Goal: Transaction & Acquisition: Purchase product/service

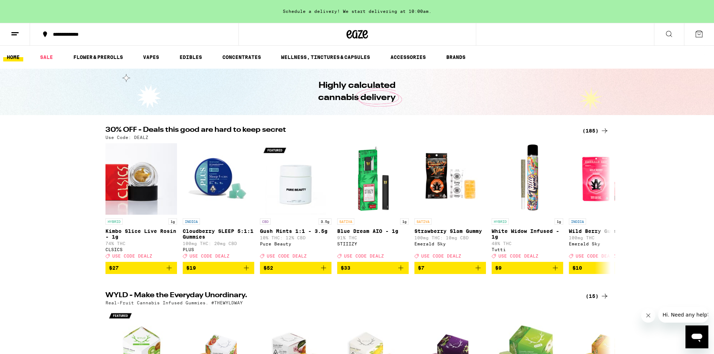
click at [645, 317] on button "Close message from company" at bounding box center [648, 316] width 14 height 14
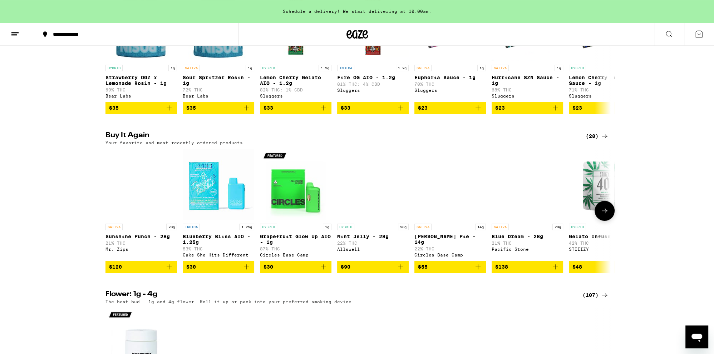
scroll to position [642, 0]
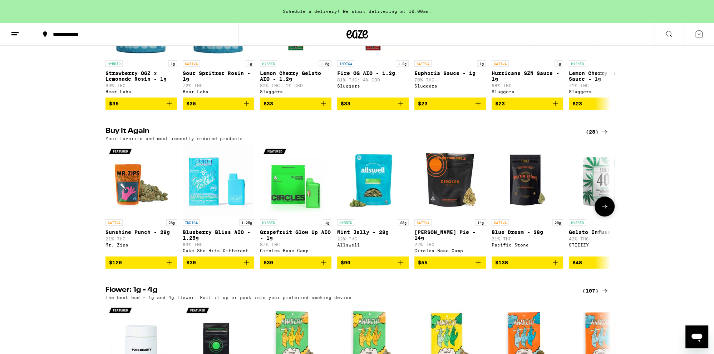
click at [325, 265] on icon "Add to bag" at bounding box center [323, 262] width 5 height 5
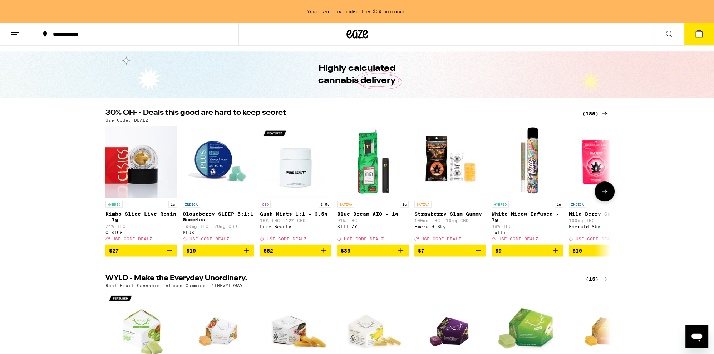
scroll to position [0, 0]
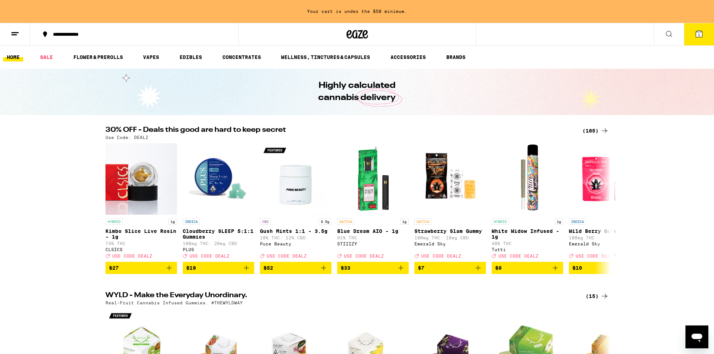
click at [588, 133] on div "(185)" at bounding box center [596, 131] width 26 height 9
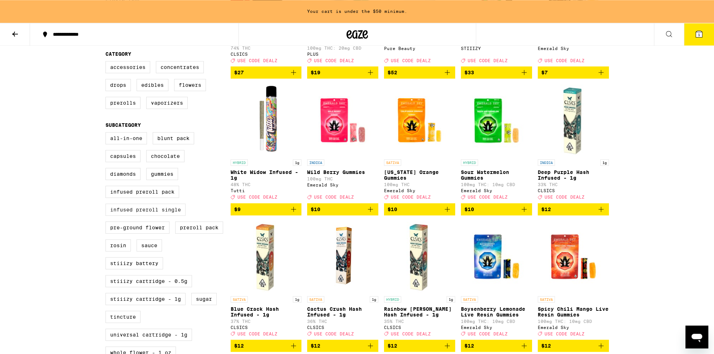
scroll to position [264, 0]
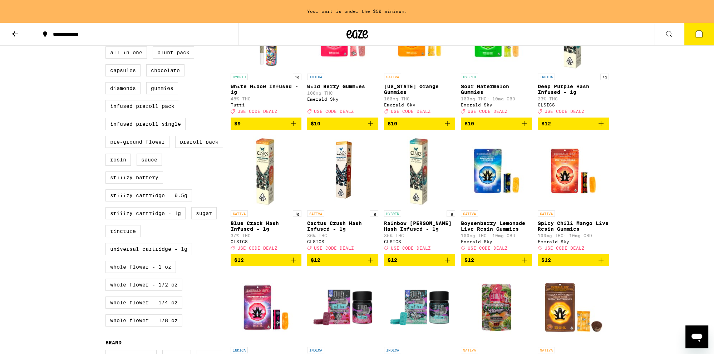
click at [147, 273] on label "Whole Flower - 1 oz" at bounding box center [140, 267] width 70 height 12
click at [107, 48] on input "Whole Flower - 1 oz" at bounding box center [107, 48] width 0 height 0
checkbox input "true"
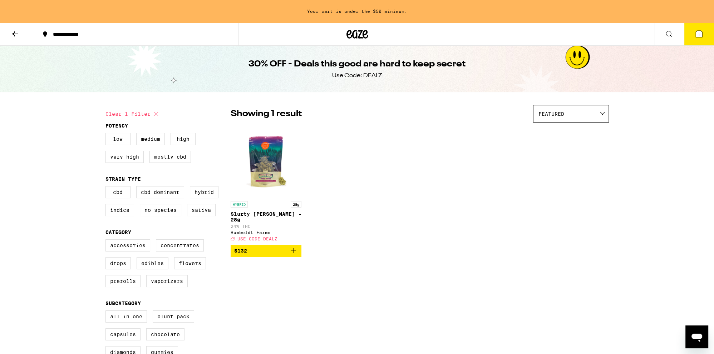
click at [296, 249] on icon "Add to bag" at bounding box center [293, 251] width 9 height 9
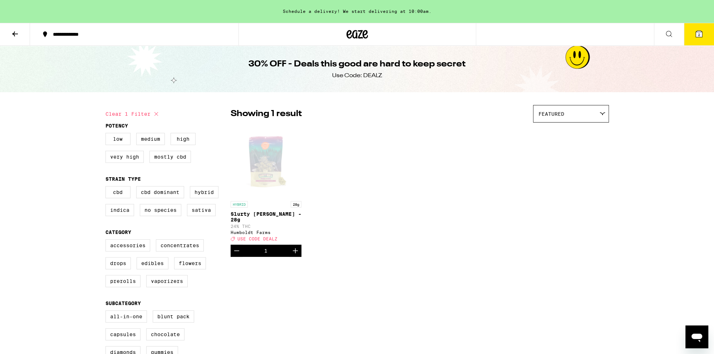
click at [700, 36] on span "2" at bounding box center [699, 35] width 2 height 4
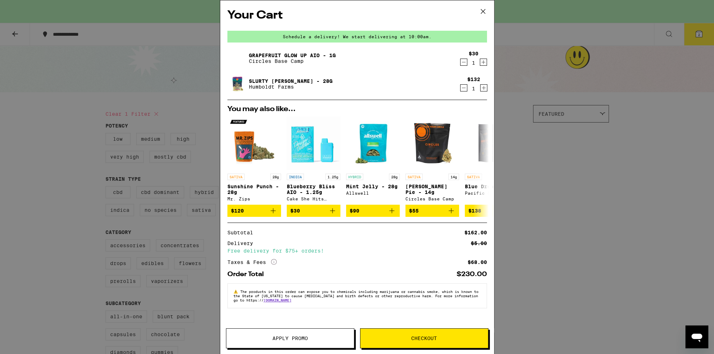
click at [300, 331] on button "Apply Promo" at bounding box center [290, 339] width 128 height 20
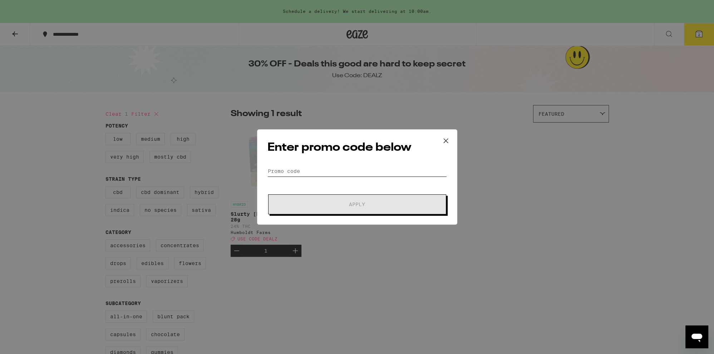
click at [334, 173] on input "Promo Code" at bounding box center [357, 171] width 180 height 11
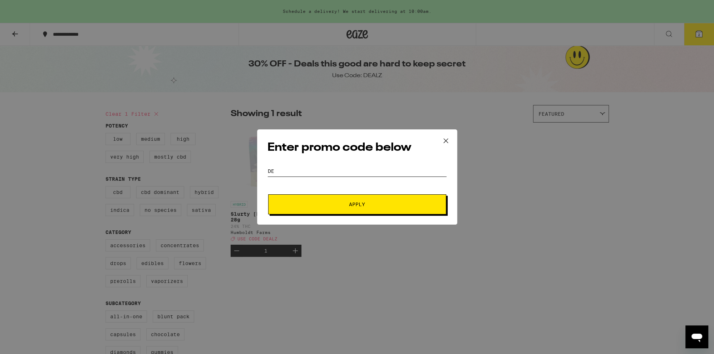
type input "d"
type input "dealz"
click at [342, 203] on span "Apply" at bounding box center [357, 204] width 129 height 5
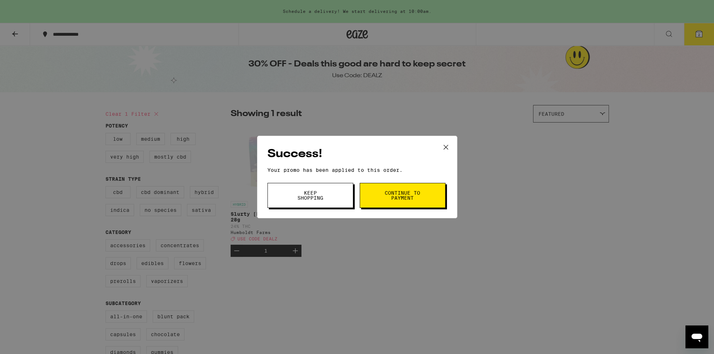
click at [393, 201] on span "Continue to payment" at bounding box center [402, 196] width 36 height 10
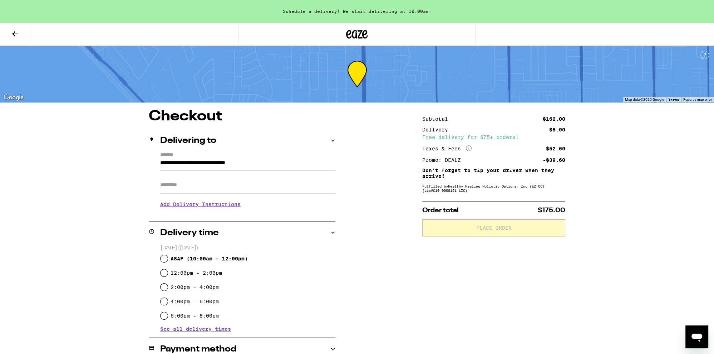
click at [15, 39] on button at bounding box center [15, 34] width 30 height 23
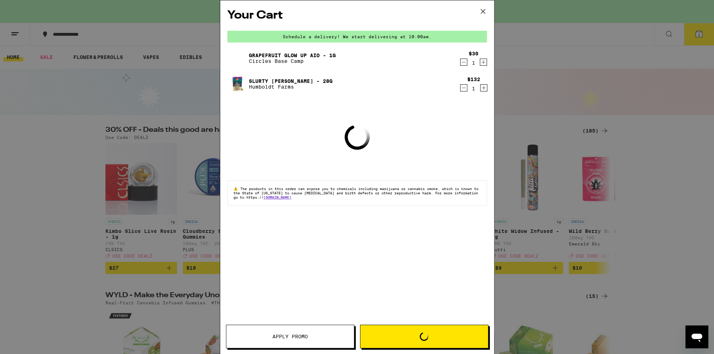
click at [462, 64] on icon "Decrement" at bounding box center [464, 62] width 6 height 9
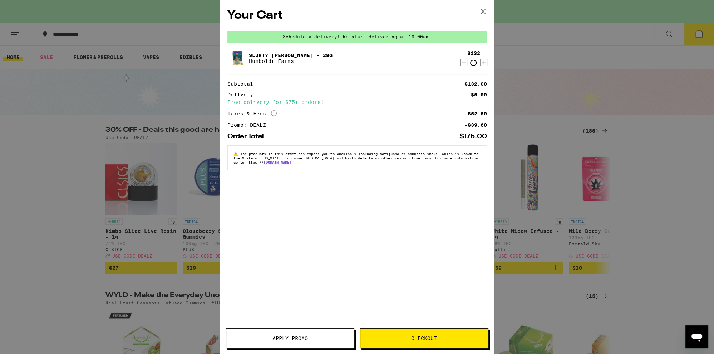
click at [483, 14] on icon at bounding box center [483, 11] width 11 height 11
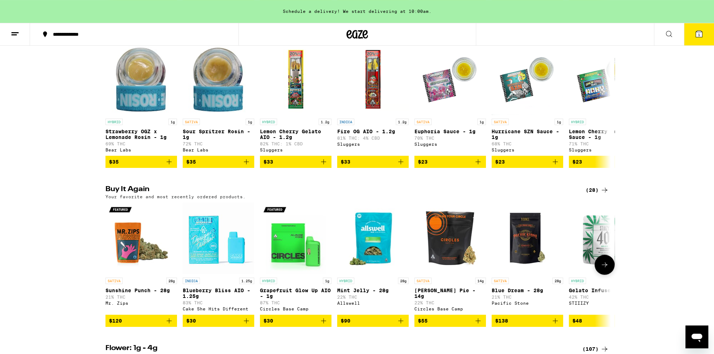
scroll to position [679, 0]
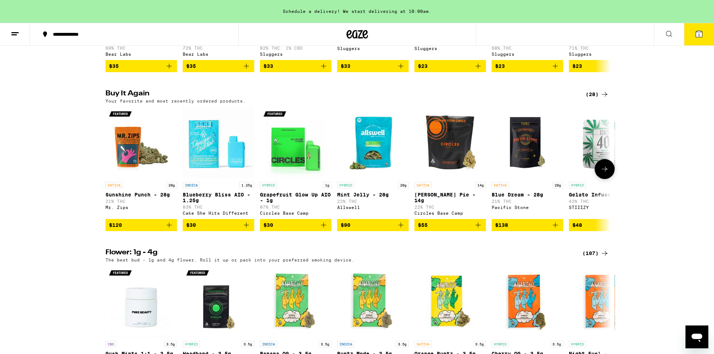
click at [603, 173] on icon at bounding box center [604, 169] width 9 height 9
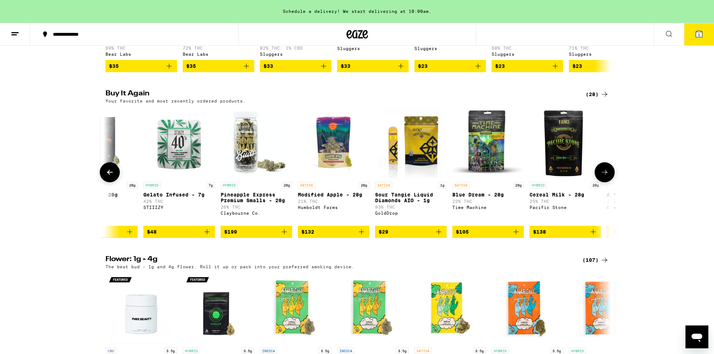
click at [603, 177] on icon at bounding box center [604, 172] width 9 height 9
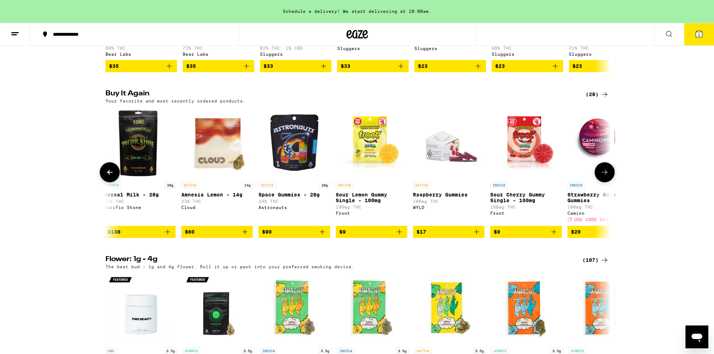
click at [603, 177] on icon at bounding box center [604, 172] width 9 height 9
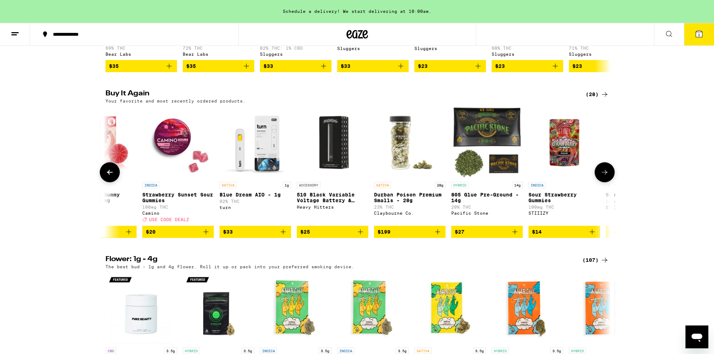
scroll to position [0, 1277]
click at [603, 177] on icon at bounding box center [604, 172] width 9 height 9
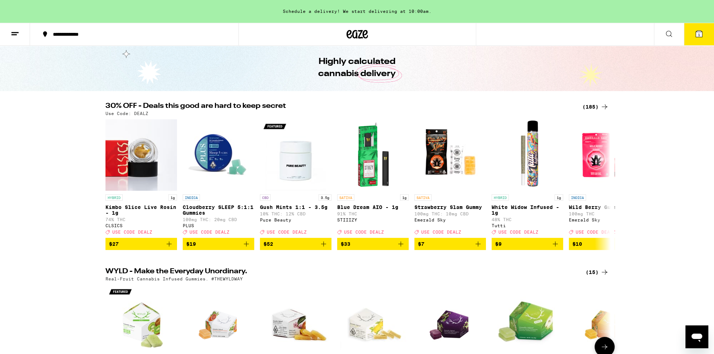
scroll to position [0, 0]
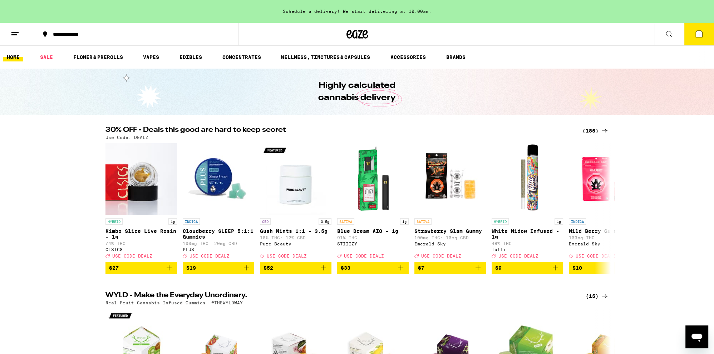
click at [674, 43] on button at bounding box center [669, 34] width 30 height 23
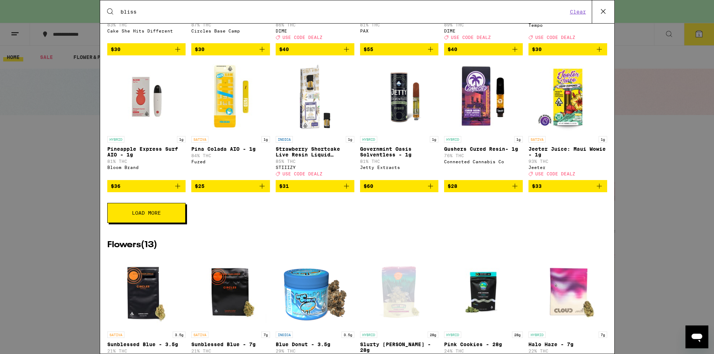
scroll to position [226, 0]
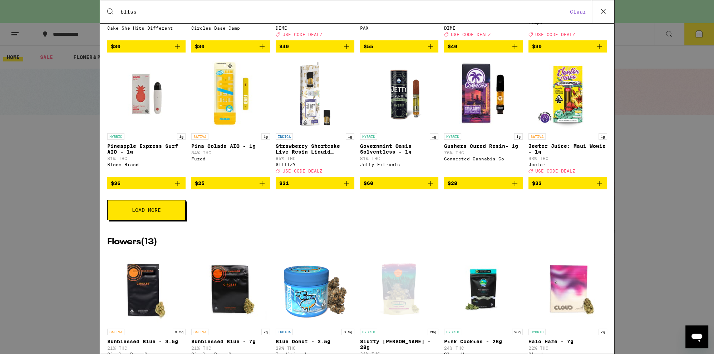
type input "bliss"
click at [663, 197] on div "Search for Products bliss Clear 54 results for "bliss" Brands ( 2 ) Bloom Brand…" at bounding box center [357, 177] width 714 height 354
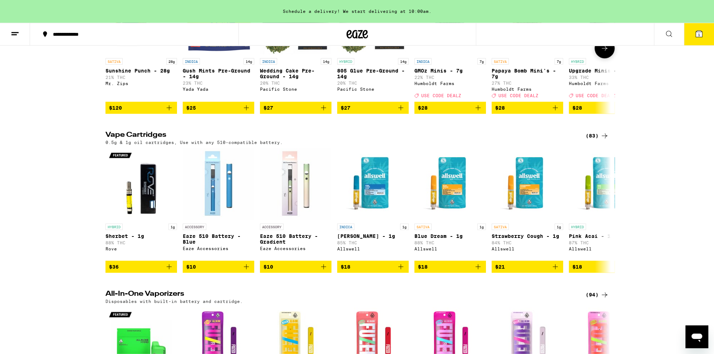
scroll to position [1095, 0]
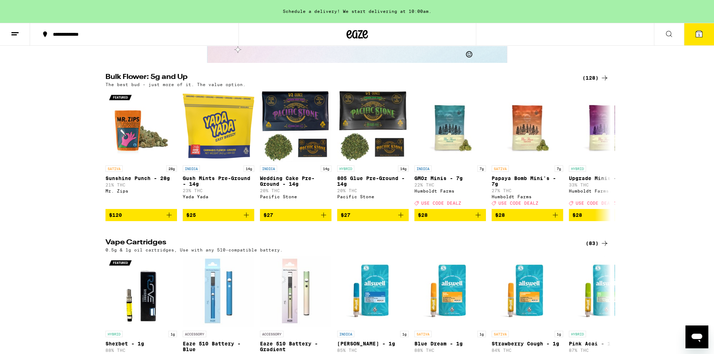
click at [703, 41] on button "1" at bounding box center [699, 34] width 30 height 22
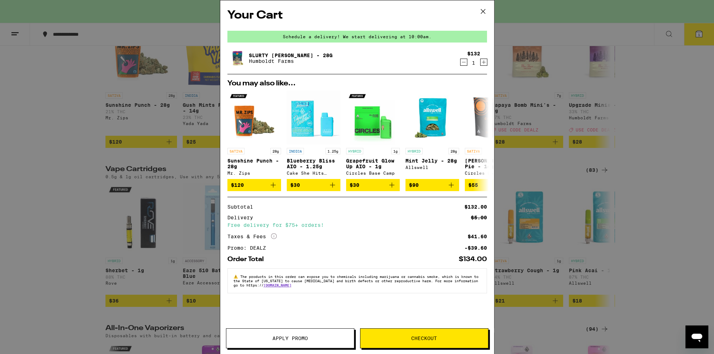
click at [461, 63] on icon "Decrement" at bounding box center [464, 62] width 6 height 9
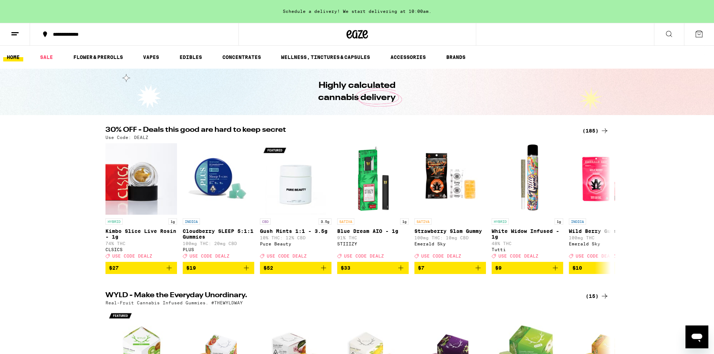
click at [18, 38] on button at bounding box center [15, 34] width 30 height 23
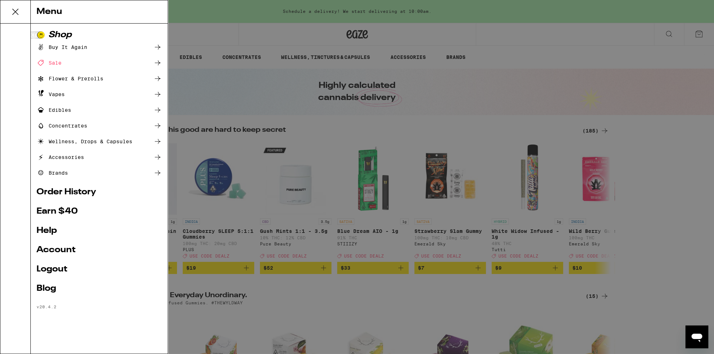
click at [237, 79] on div "Menu Shop Buy It Again Sale Flower & Prerolls Vapes Edibles Concentrates Wellne…" at bounding box center [357, 177] width 714 height 354
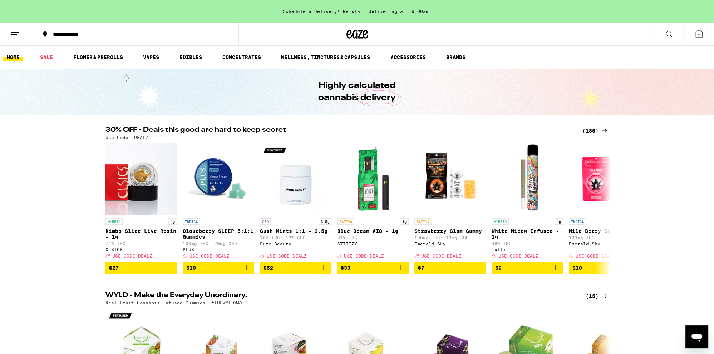
click at [17, 39] on button at bounding box center [15, 34] width 30 height 23
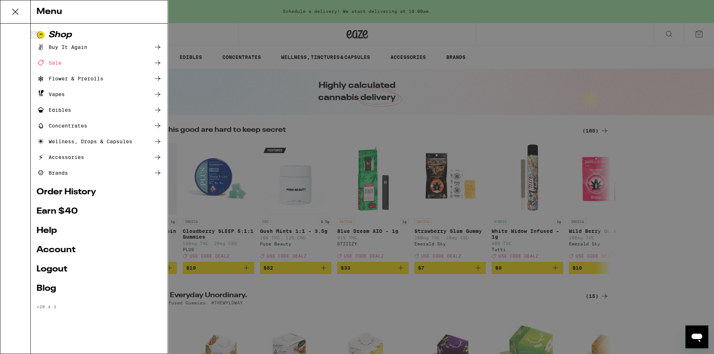
click at [229, 154] on div "Menu Shop Buy It Again Sale Flower & Prerolls Vapes Edibles Concentrates Wellne…" at bounding box center [357, 177] width 714 height 354
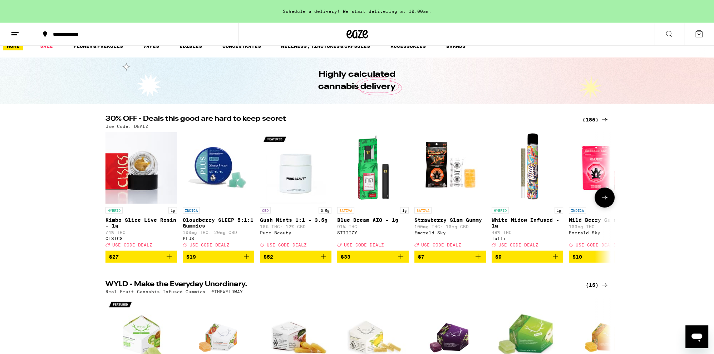
scroll to position [0, 0]
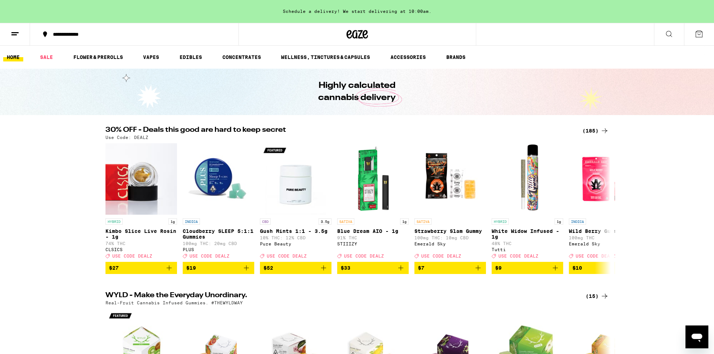
click at [21, 42] on button at bounding box center [15, 34] width 30 height 23
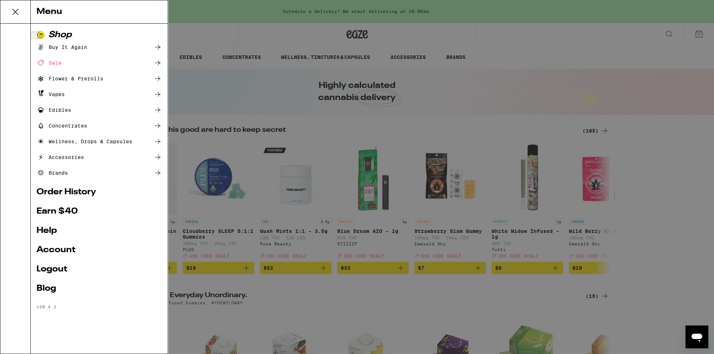
scroll to position [0, 1659]
click at [158, 92] on icon at bounding box center [157, 94] width 9 height 9
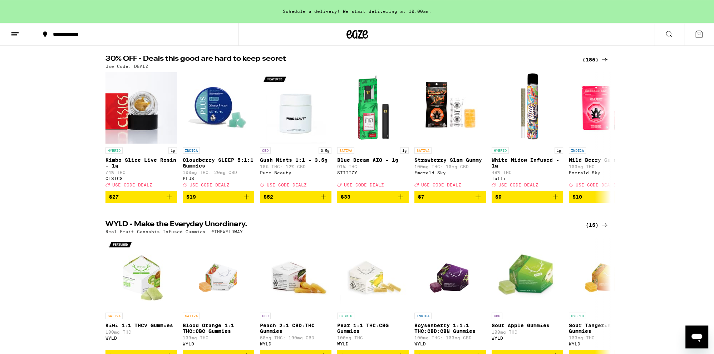
scroll to position [75, 0]
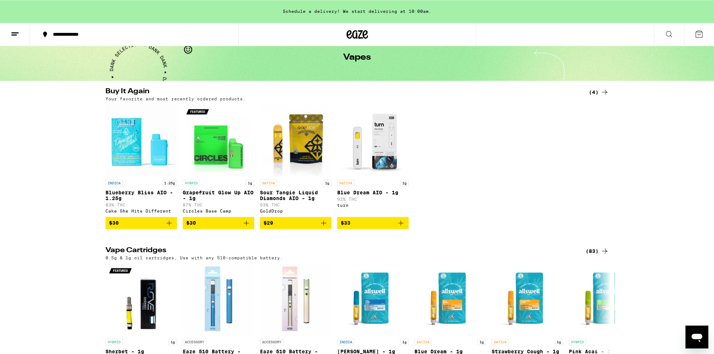
scroll to position [38, 0]
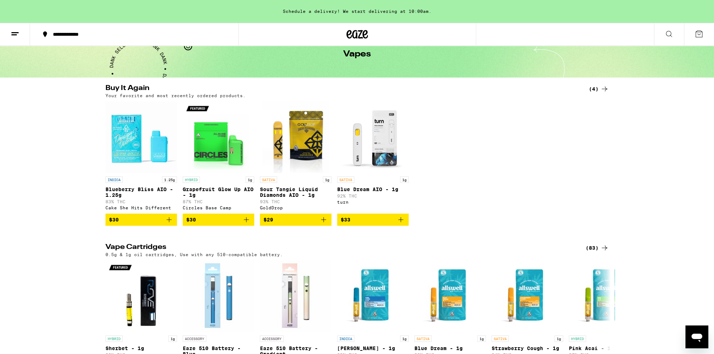
click at [379, 173] on img "Open page for Blue Dream AIO - 1g from turn" at bounding box center [373, 138] width 72 height 72
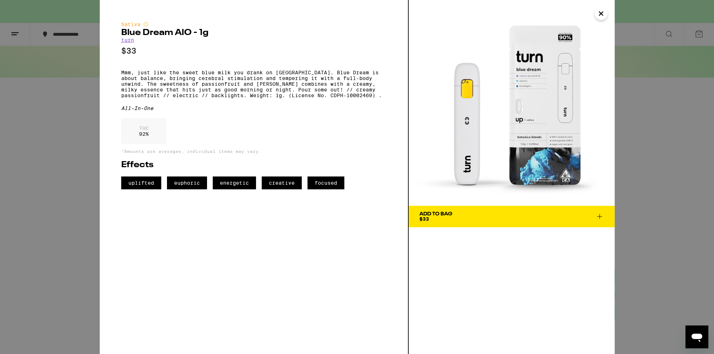
click at [599, 17] on icon "Close" at bounding box center [601, 13] width 9 height 11
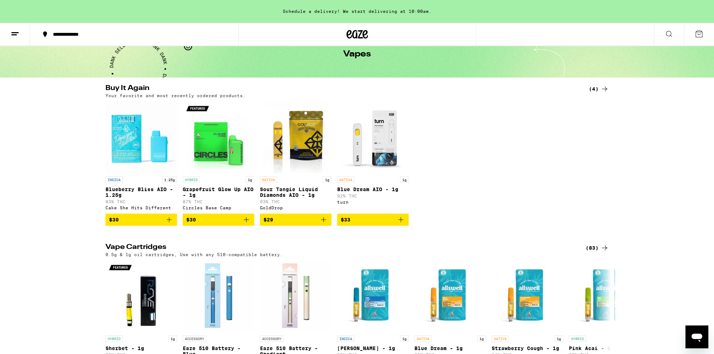
click at [402, 221] on icon "Add to bag" at bounding box center [401, 220] width 9 height 9
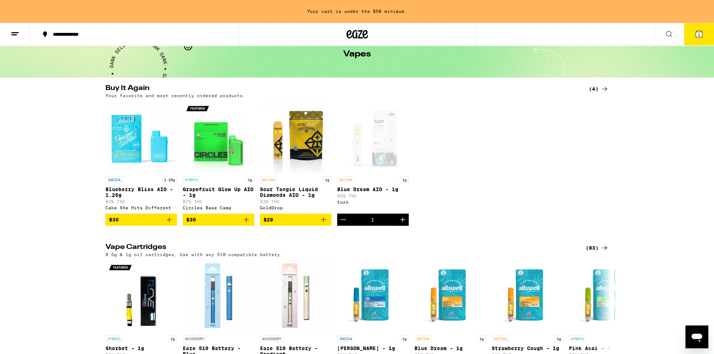
click at [404, 222] on icon "Increment" at bounding box center [402, 219] width 5 height 5
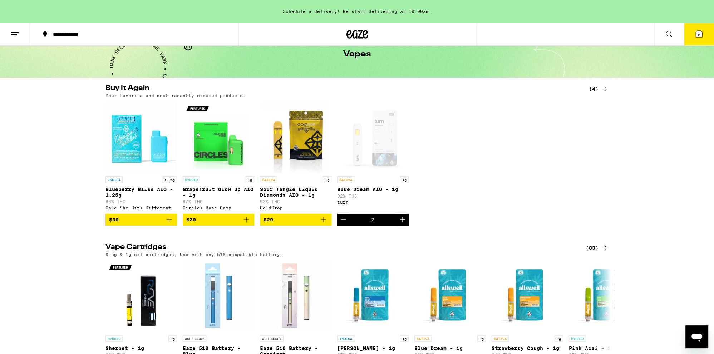
click at [404, 222] on icon "Increment" at bounding box center [402, 219] width 5 height 5
click at [706, 31] on button "3" at bounding box center [699, 34] width 30 height 22
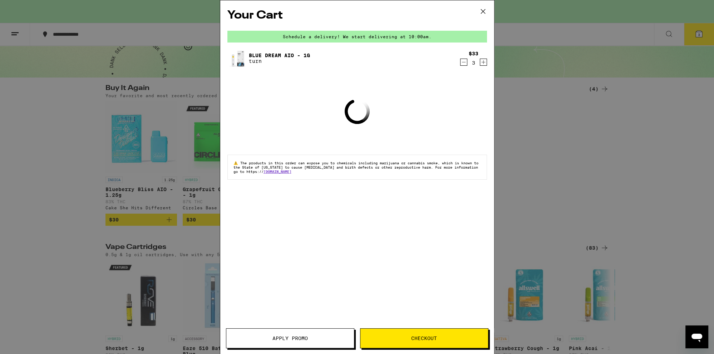
click at [416, 339] on span "Checkout" at bounding box center [424, 338] width 26 height 5
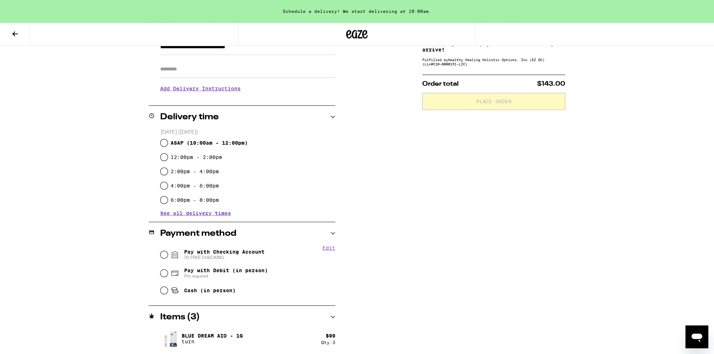
scroll to position [116, 0]
click at [17, 34] on icon at bounding box center [15, 34] width 9 height 9
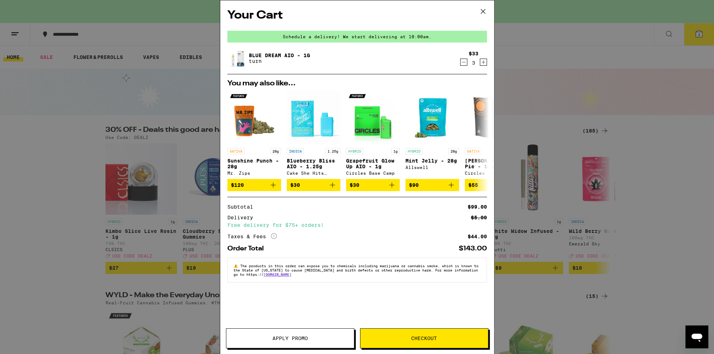
click at [487, 10] on icon at bounding box center [483, 11] width 11 height 11
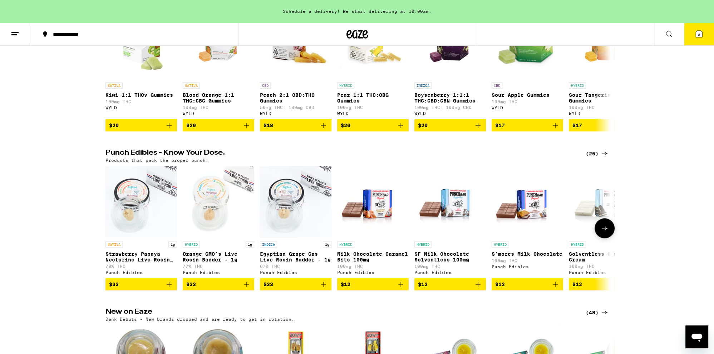
scroll to position [75, 0]
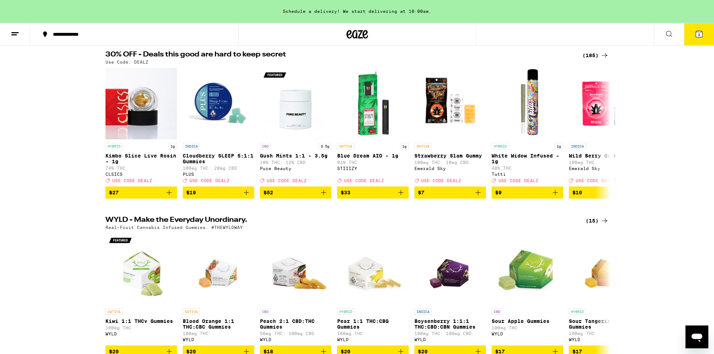
click at [15, 36] on icon at bounding box center [15, 34] width 9 height 9
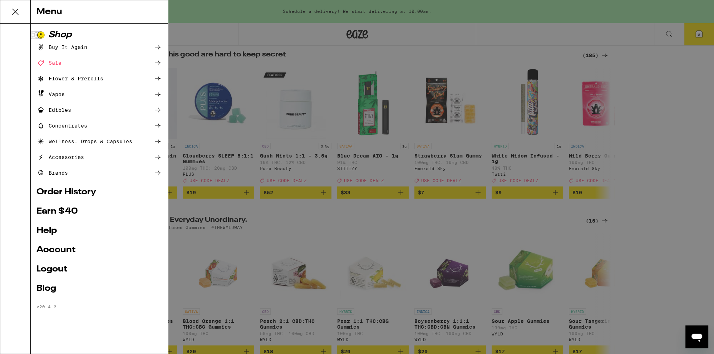
click at [225, 30] on div "Menu Shop Buy It Again Sale Flower & Prerolls Vapes Edibles Concentrates Wellne…" at bounding box center [357, 177] width 714 height 354
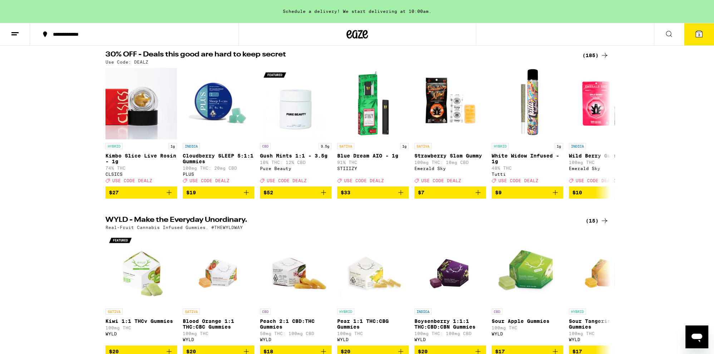
click at [363, 31] on icon at bounding box center [357, 34] width 11 height 9
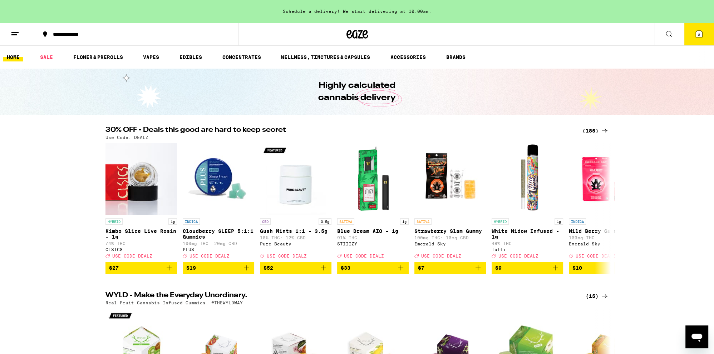
click at [16, 59] on link "HOME" at bounding box center [13, 57] width 20 height 9
click at [603, 133] on icon at bounding box center [604, 131] width 9 height 9
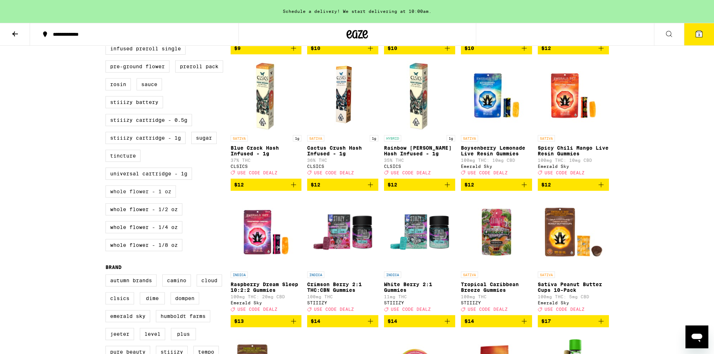
click at [153, 198] on label "Whole Flower - 1 oz" at bounding box center [140, 192] width 70 height 12
checkbox input "true"
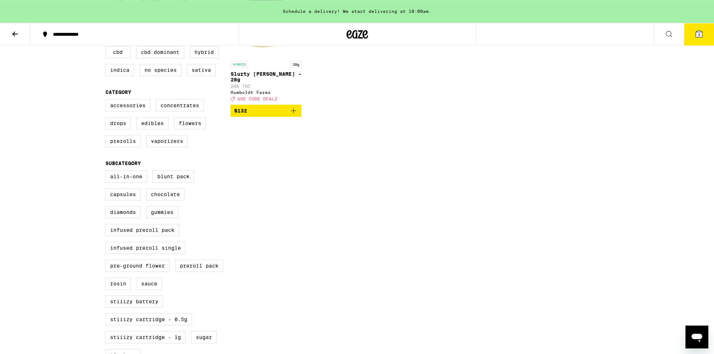
click at [297, 112] on icon "Add to bag" at bounding box center [293, 111] width 9 height 9
click at [701, 36] on icon at bounding box center [699, 34] width 6 height 6
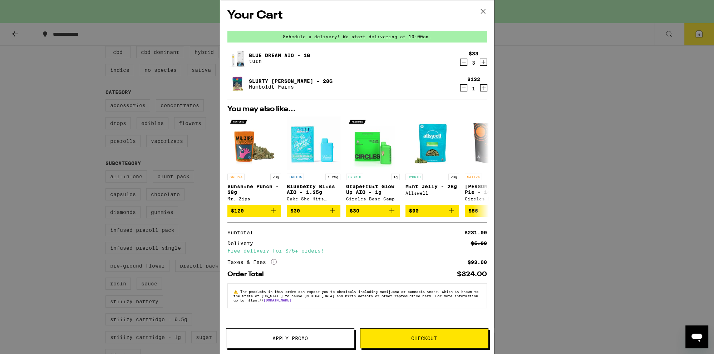
click at [298, 339] on span "Apply Promo" at bounding box center [289, 338] width 35 height 5
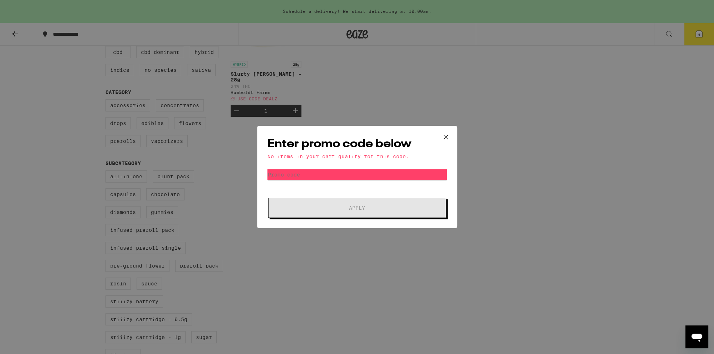
click at [444, 137] on icon at bounding box center [446, 137] width 11 height 11
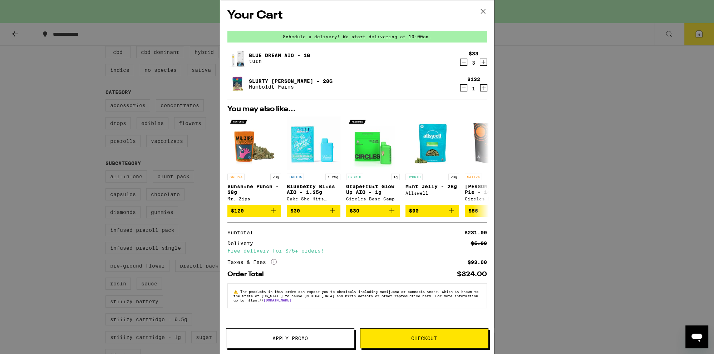
click at [305, 341] on span "Apply Promo" at bounding box center [289, 338] width 35 height 5
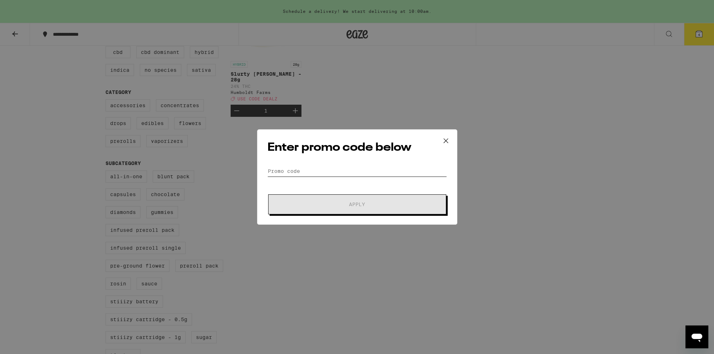
click at [315, 173] on input "Promo Code" at bounding box center [357, 171] width 180 height 11
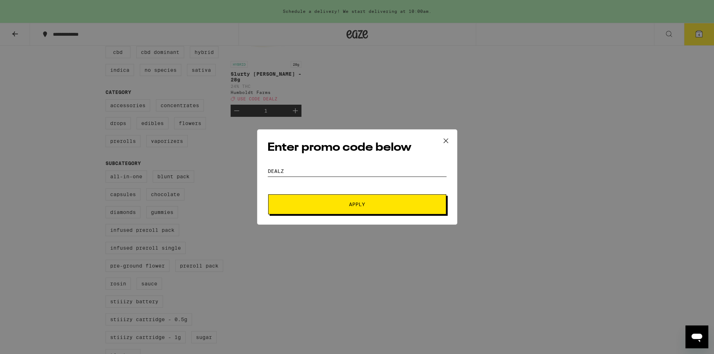
type input "DEALZ"
click at [310, 213] on button "Apply" at bounding box center [357, 205] width 178 height 20
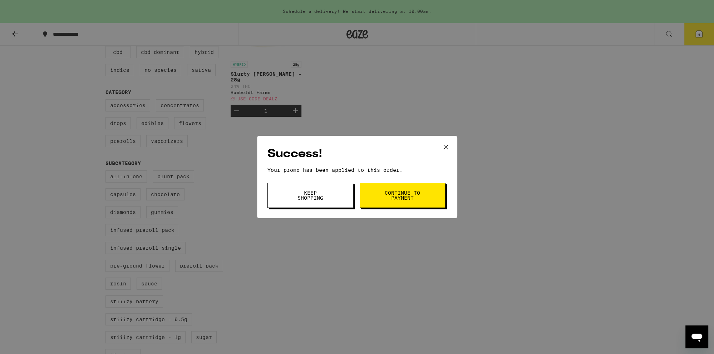
click at [382, 196] on button "Continue to payment" at bounding box center [403, 195] width 86 height 25
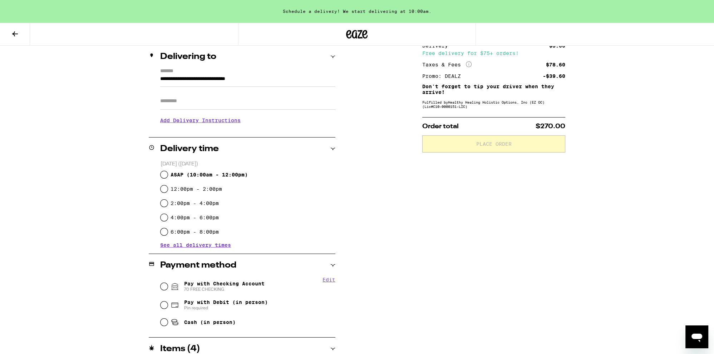
scroll to position [66, 0]
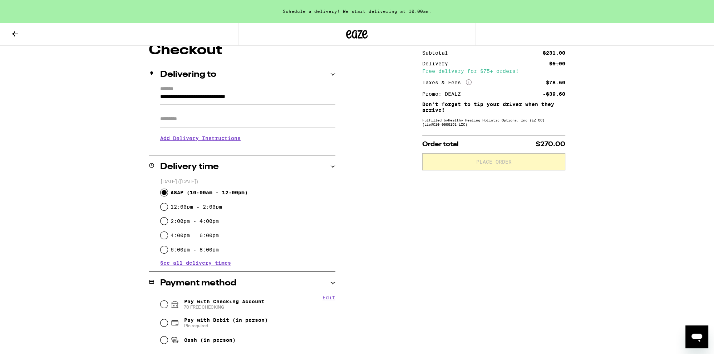
click at [165, 193] on input "ASAP ( 10:00am - 12:00pm )" at bounding box center [164, 192] width 7 height 7
radio input "true"
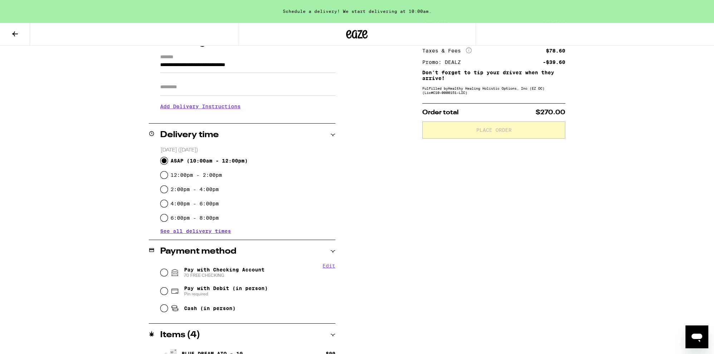
scroll to position [142, 0]
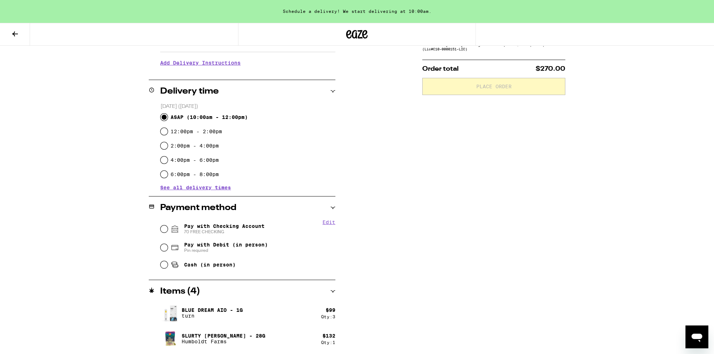
click at [200, 247] on span "Pay with Debit (in person)" at bounding box center [226, 245] width 84 height 6
click at [168, 247] on input "Pay with Debit (in person) Pin required" at bounding box center [164, 247] width 7 height 7
radio input "true"
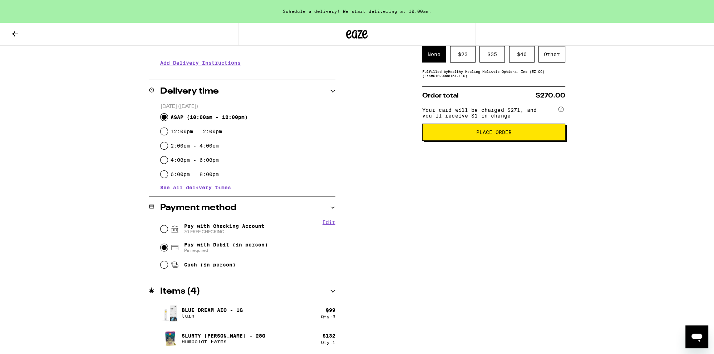
click at [205, 225] on span "Pay with Checking Account 70 FREE CHECKING" at bounding box center [224, 228] width 80 height 11
click at [168, 226] on input "Pay with Checking Account 70 FREE CHECKING" at bounding box center [164, 229] width 7 height 7
radio input "true"
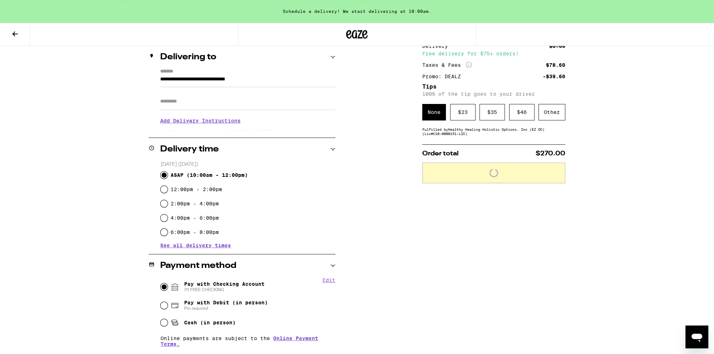
scroll to position [0, 0]
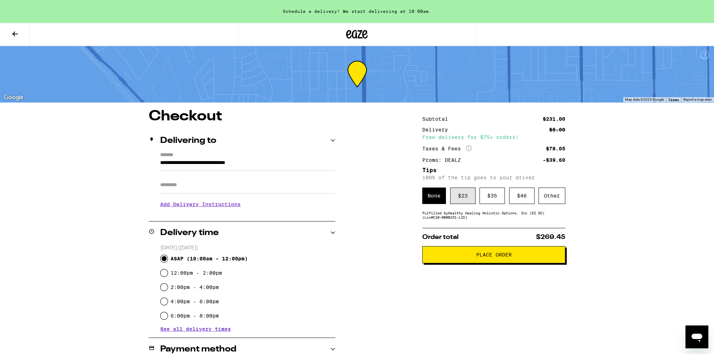
click at [464, 201] on div "$ 23" at bounding box center [462, 196] width 25 height 16
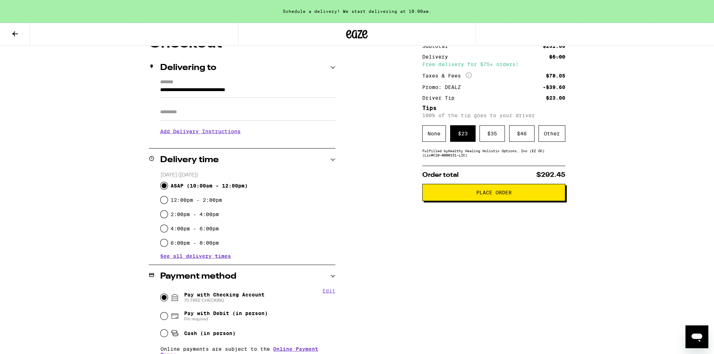
scroll to position [75, 0]
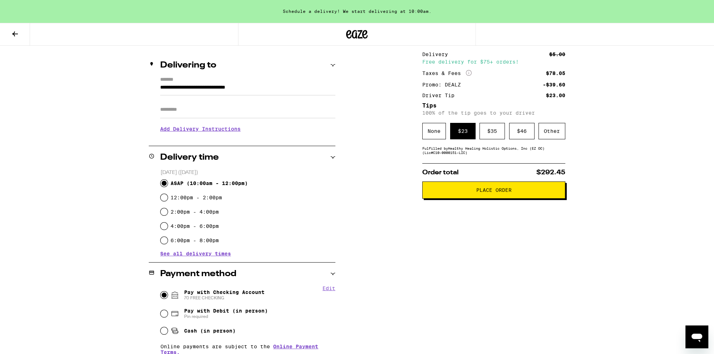
click at [489, 197] on button "Place Order" at bounding box center [493, 190] width 143 height 17
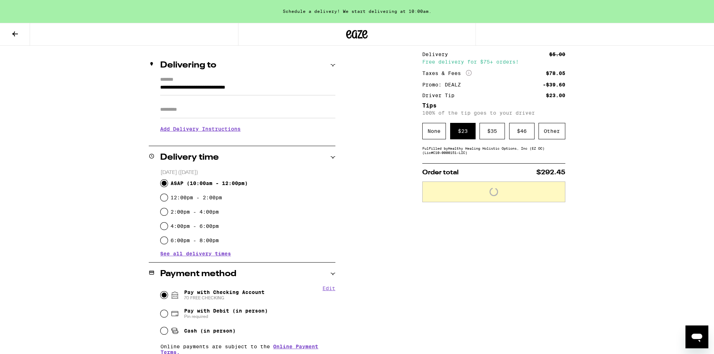
drag, startPoint x: 457, startPoint y: 321, endPoint x: 436, endPoint y: 259, distance: 65.2
click at [458, 320] on div "Subtotal $231.00 Delivery $5.00 Free delivery for $75+ orders! Taxes & Fees Mor…" at bounding box center [493, 239] width 143 height 410
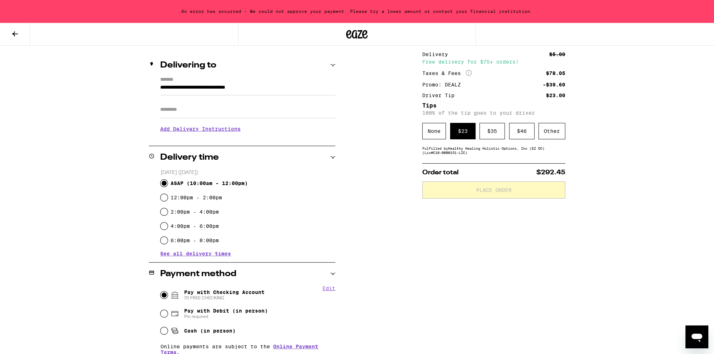
click at [208, 314] on span "Pay with Debit (in person)" at bounding box center [226, 311] width 84 height 6
click at [168, 314] on input "Pay with Debit (in person) Pin required" at bounding box center [164, 313] width 7 height 7
radio input "true"
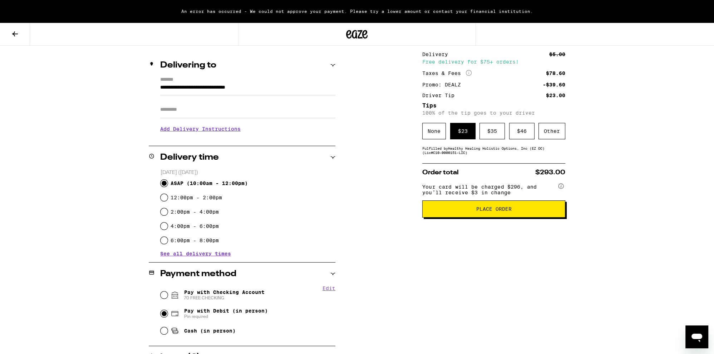
click at [492, 211] on span "Place Order" at bounding box center [493, 209] width 35 height 5
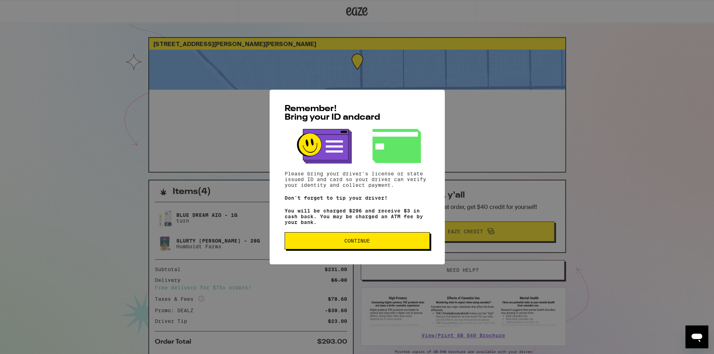
click at [376, 241] on span "Continue" at bounding box center [357, 241] width 133 height 5
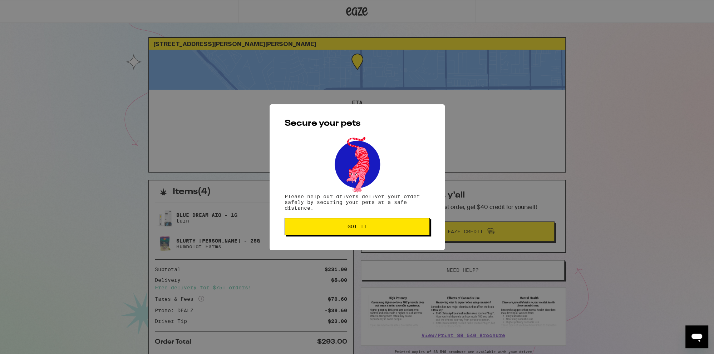
click at [354, 226] on span "Got it" at bounding box center [357, 226] width 19 height 5
